Goal: Information Seeking & Learning: Find specific fact

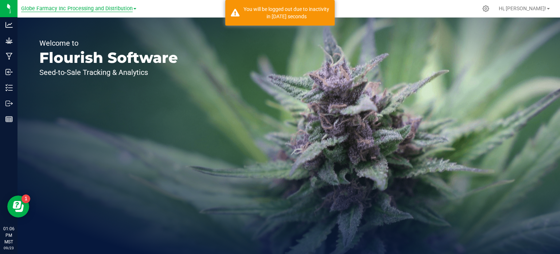
click at [95, 11] on span "Globe Farmacy Inc Processing and Distribution" at bounding box center [77, 8] width 112 height 7
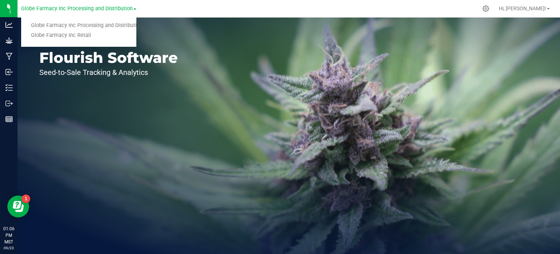
click at [96, 40] on ul "Globe Farmacy Inc Processing and Distribution Globe Farmacy Inc Retail" at bounding box center [78, 30] width 115 height 32
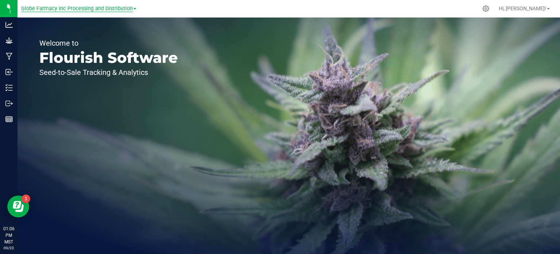
click at [93, 7] on span "Globe Farmacy Inc Processing and Distribution" at bounding box center [77, 8] width 112 height 7
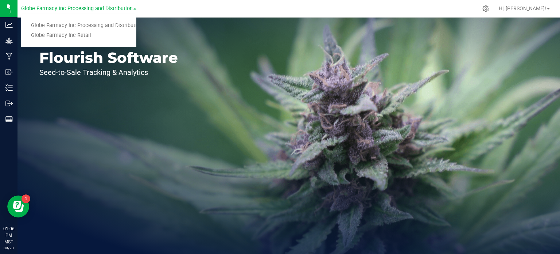
click at [91, 33] on link "Globe Farmacy Inc Retail" at bounding box center [78, 36] width 115 height 10
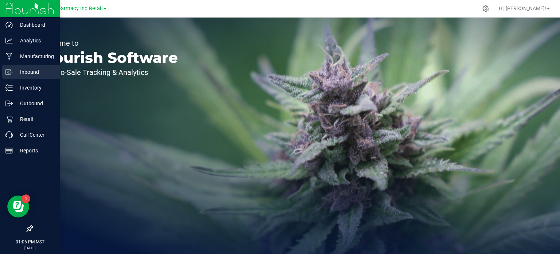
click at [22, 67] on p "Inbound" at bounding box center [35, 71] width 44 height 9
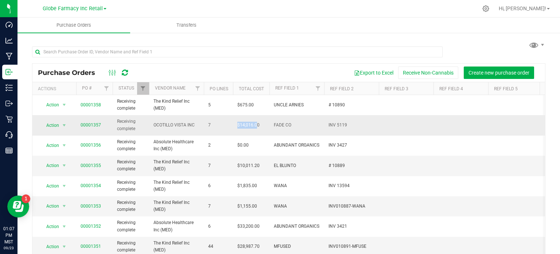
drag, startPoint x: 237, startPoint y: 125, endPoint x: 257, endPoint y: 128, distance: 20.2
click at [257, 128] on td "$14,016.00" at bounding box center [251, 125] width 36 height 20
click at [258, 127] on span "$14,016.00" at bounding box center [248, 124] width 22 height 7
click at [241, 126] on span "$14,016.00" at bounding box center [248, 124] width 22 height 7
click at [237, 125] on span "$14,016.00" at bounding box center [248, 124] width 22 height 7
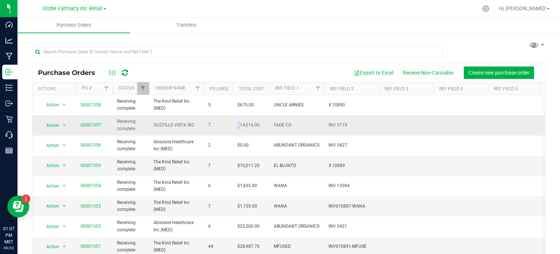
click at [238, 125] on span "$14,016.00" at bounding box center [248, 124] width 22 height 7
drag, startPoint x: 238, startPoint y: 166, endPoint x: 263, endPoint y: 171, distance: 26.2
click at [263, 171] on td "$10,011.20" at bounding box center [251, 165] width 36 height 20
click at [251, 163] on span "$10,011.20" at bounding box center [248, 165] width 22 height 7
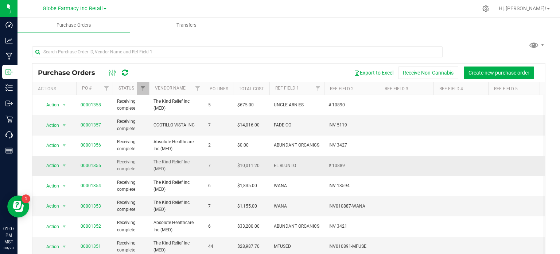
click at [251, 163] on span "$10,011.20" at bounding box center [248, 165] width 22 height 7
copy span "$10,011.20"
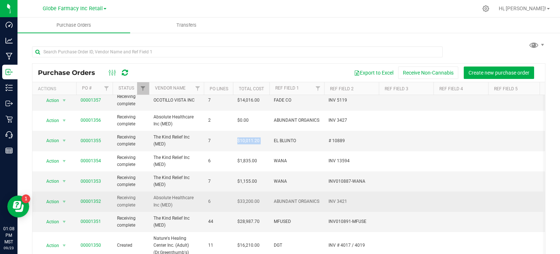
scroll to position [26, 0]
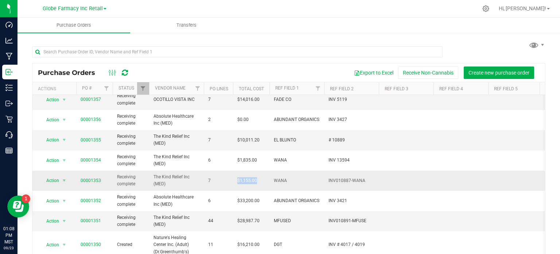
drag, startPoint x: 235, startPoint y: 180, endPoint x: 239, endPoint y: 178, distance: 3.9
click at [238, 178] on td "$1,155.00" at bounding box center [251, 180] width 36 height 20
copy span "$1,155.00"
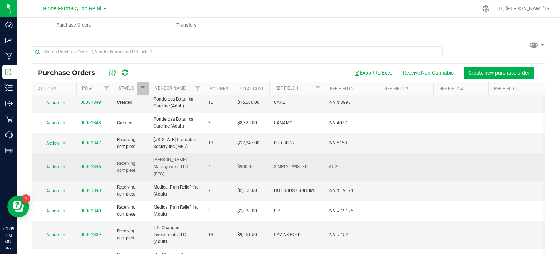
scroll to position [193, 0]
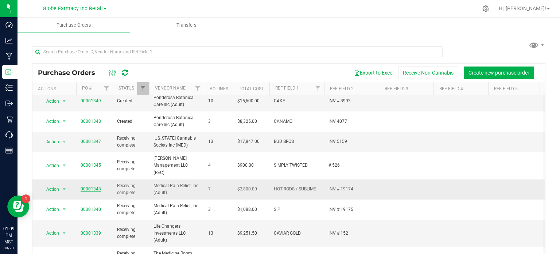
click at [91, 186] on link "00001343" at bounding box center [91, 188] width 20 height 5
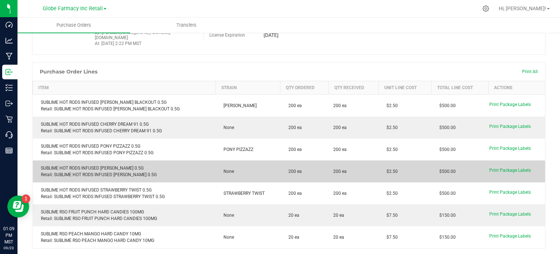
scroll to position [58, 0]
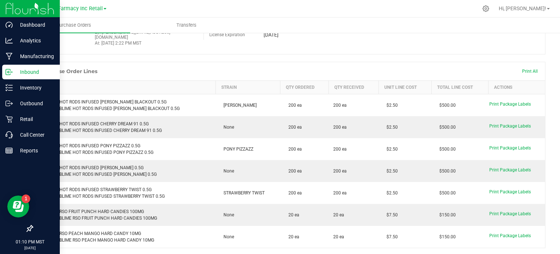
click at [13, 71] on p "Inbound" at bounding box center [35, 71] width 44 height 9
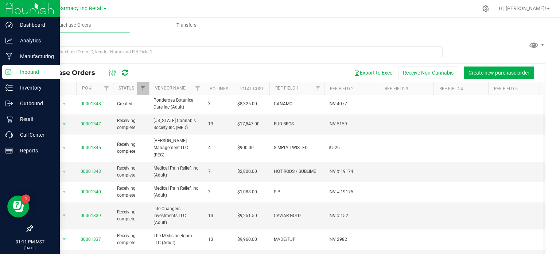
scroll to position [220, 0]
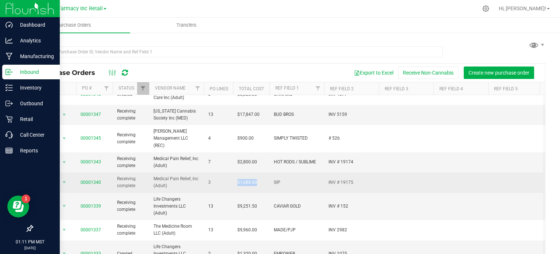
drag, startPoint x: 236, startPoint y: 173, endPoint x: 257, endPoint y: 175, distance: 20.8
click at [257, 175] on td "$1,088.00" at bounding box center [251, 182] width 36 height 20
copy span "$1,088.00"
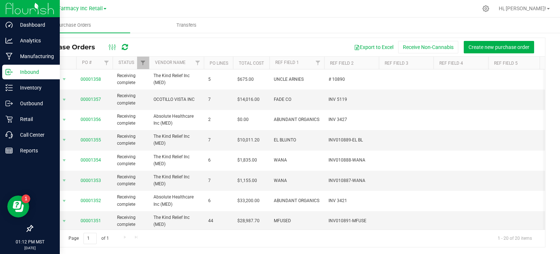
scroll to position [0, 0]
